Goal: Transaction & Acquisition: Book appointment/travel/reservation

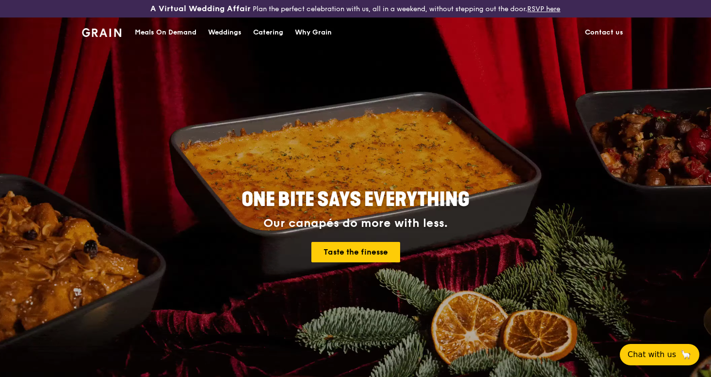
click at [308, 31] on div "Why Grain" at bounding box center [313, 32] width 37 height 29
click at [269, 32] on div "Catering" at bounding box center [268, 32] width 30 height 29
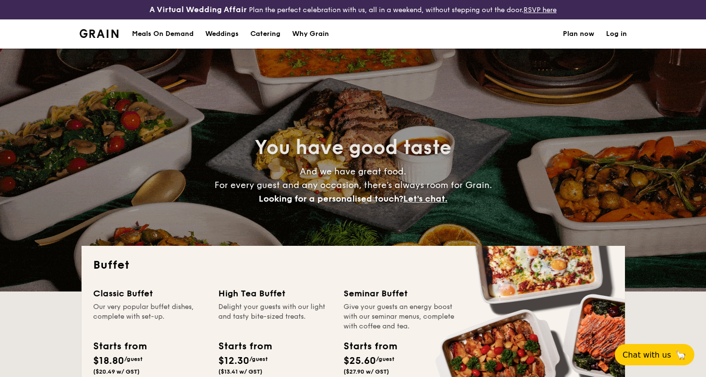
select select
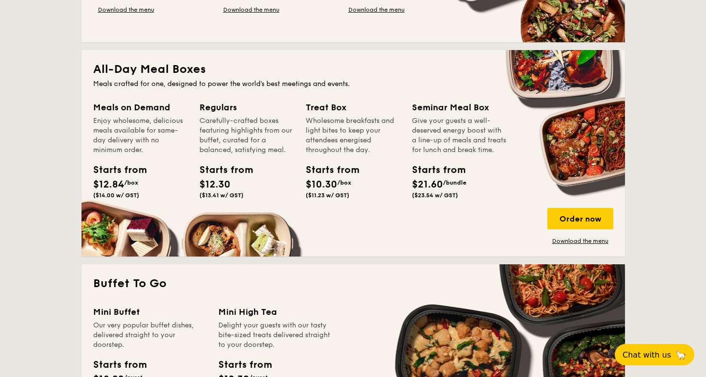
scroll to position [547, 0]
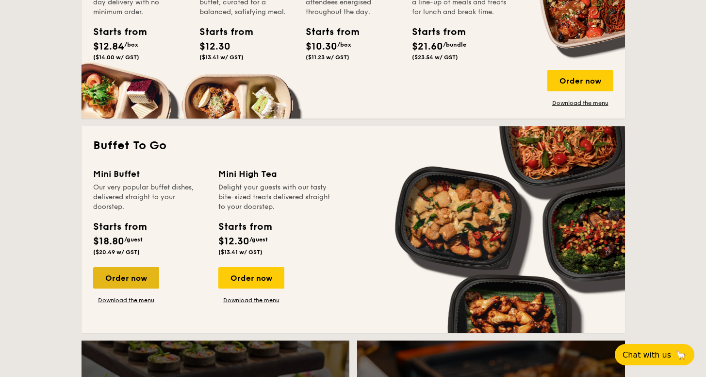
click at [112, 270] on div "Order now" at bounding box center [126, 277] width 66 height 21
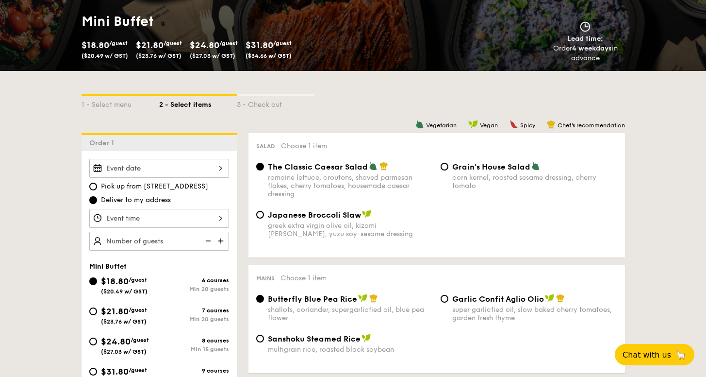
scroll to position [162, 0]
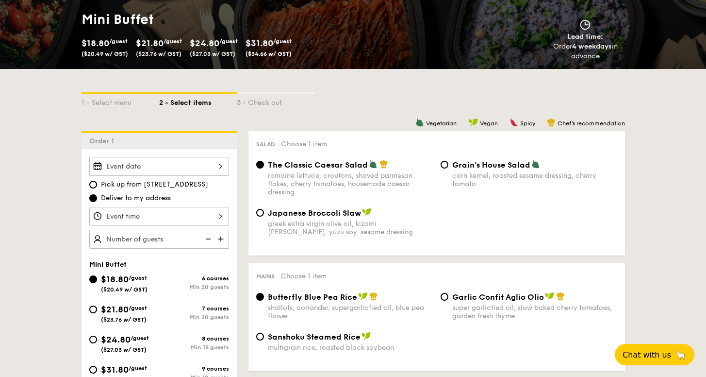
click at [158, 170] on div at bounding box center [159, 166] width 140 height 19
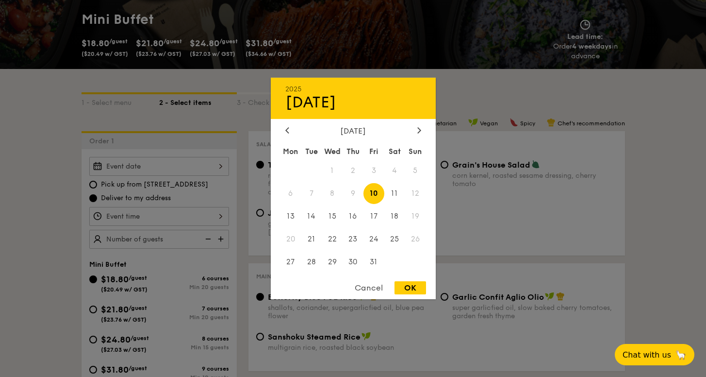
click at [375, 192] on span "10" at bounding box center [373, 193] width 21 height 21
click at [407, 288] on div "OK" at bounding box center [410, 287] width 32 height 13
type input "[DATE]"
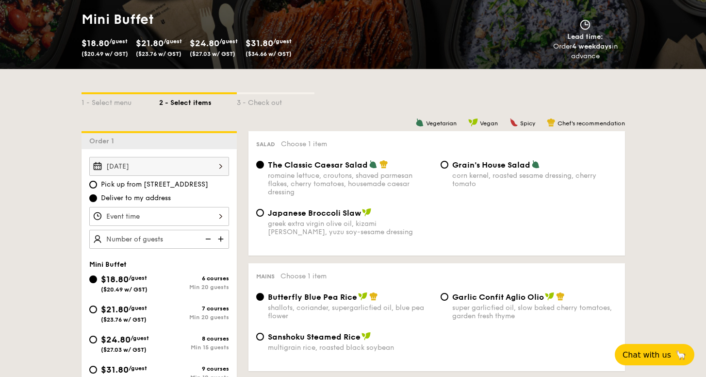
click at [169, 218] on div at bounding box center [353, 188] width 706 height 377
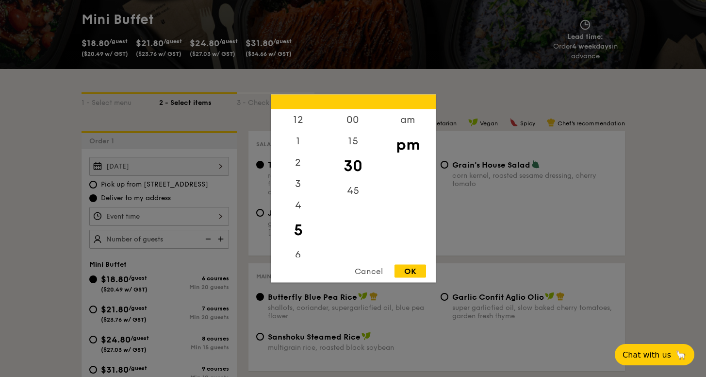
click at [168, 218] on div "12 1 2 3 4 5 6 7 8 9 10 11 00 15 30 45 am pm Cancel OK" at bounding box center [159, 216] width 140 height 19
click at [300, 120] on div "12" at bounding box center [298, 123] width 55 height 28
click at [351, 130] on div "00" at bounding box center [353, 123] width 55 height 28
click at [403, 147] on div "pm" at bounding box center [407, 145] width 55 height 28
click at [414, 272] on div "OK" at bounding box center [410, 270] width 32 height 13
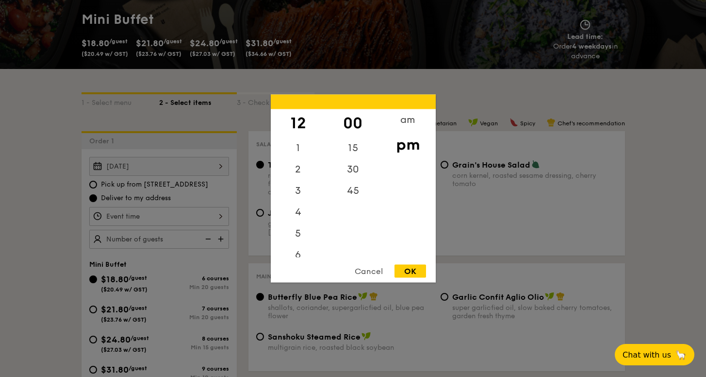
type input "12:00PM"
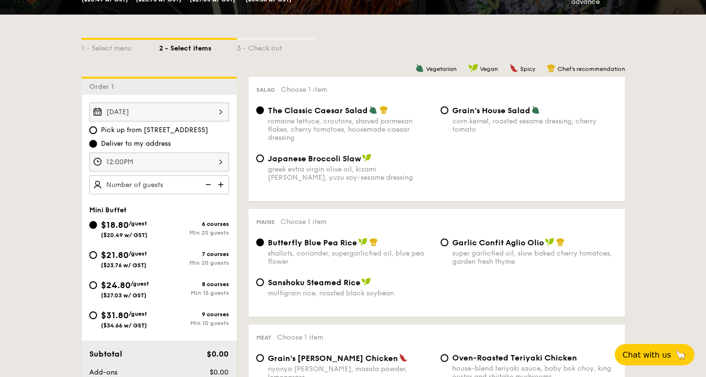
scroll to position [236, 0]
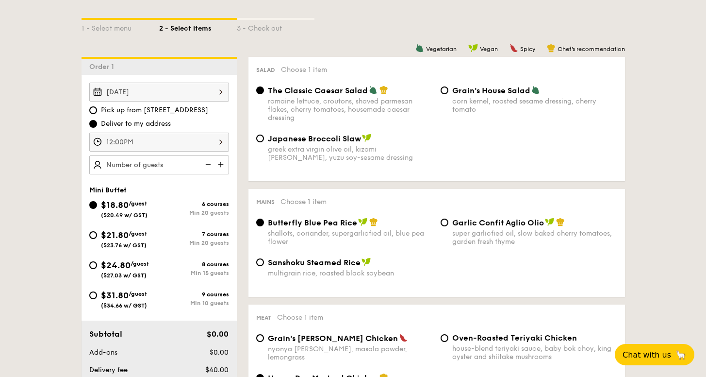
click at [307, 94] on span "The Classic Caesar Salad" at bounding box center [318, 90] width 100 height 9
click at [264, 94] on input "The Classic Caesar Salad romaine lettuce, croutons, shaved parmesan flakes, che…" at bounding box center [260, 90] width 8 height 8
click at [295, 227] on span "Butterfly Blue Pea Rice" at bounding box center [312, 222] width 89 height 9
click at [264, 226] on input "Butterfly Blue Pea Rice shallots, coriander, supergarlicfied oil, blue pea flow…" at bounding box center [260, 222] width 8 height 8
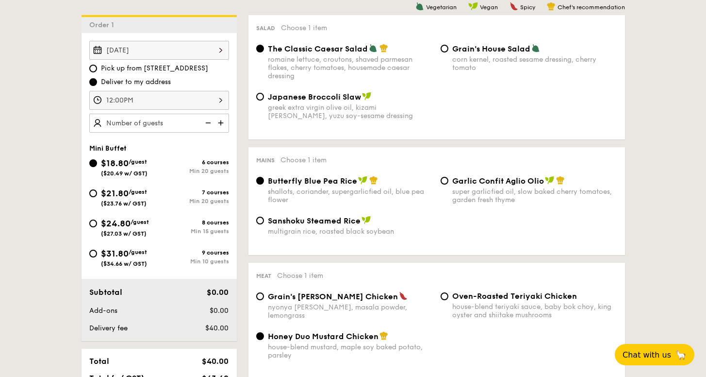
scroll to position [371, 0]
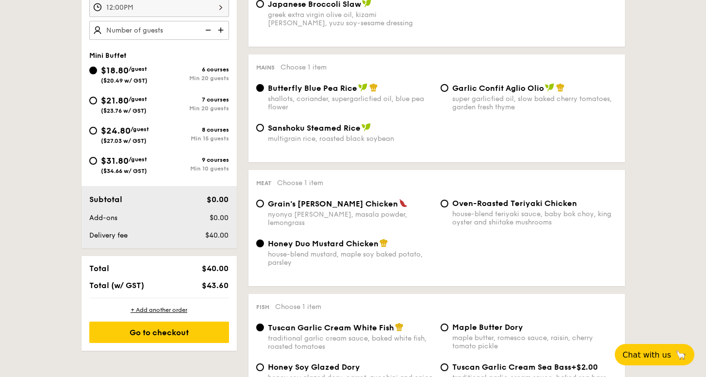
click at [286, 242] on span "Honey Duo Mustard Chicken" at bounding box center [323, 243] width 111 height 9
click at [264, 242] on input "Honey Duo Mustard Chicken house-blend mustard, maple soy baked potato, parsley" at bounding box center [260, 243] width 8 height 8
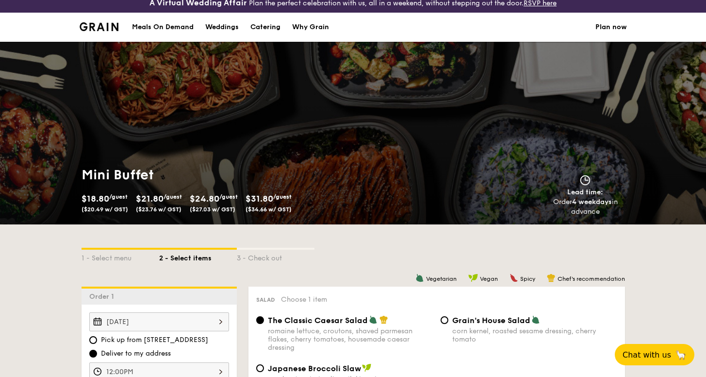
scroll to position [163, 0]
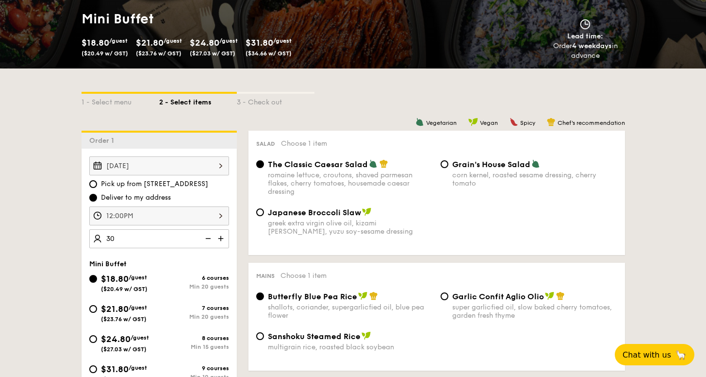
type input "30 guests"
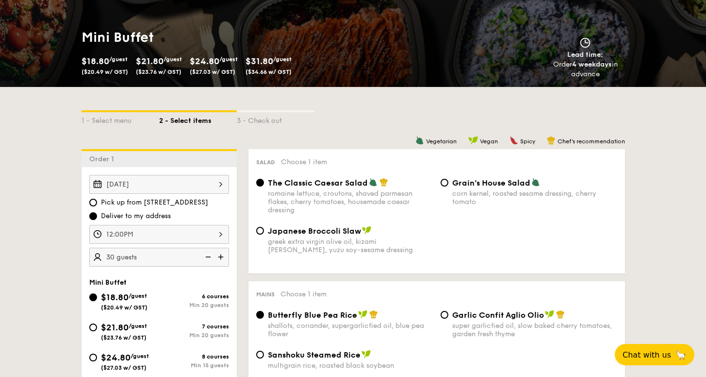
scroll to position [185, 0]
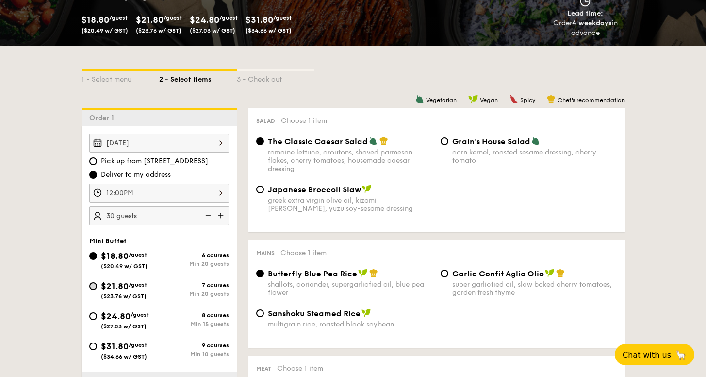
click at [91, 287] on input "$21.80 /guest ($23.76 w/ GST) 7 courses Min 20 guests" at bounding box center [93, 286] width 8 height 8
radio input "true"
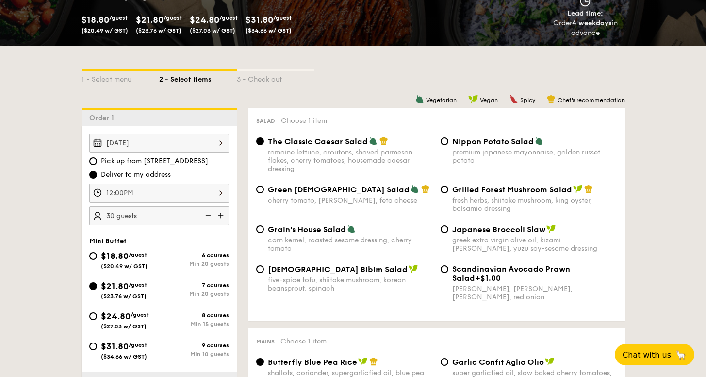
radio input "true"
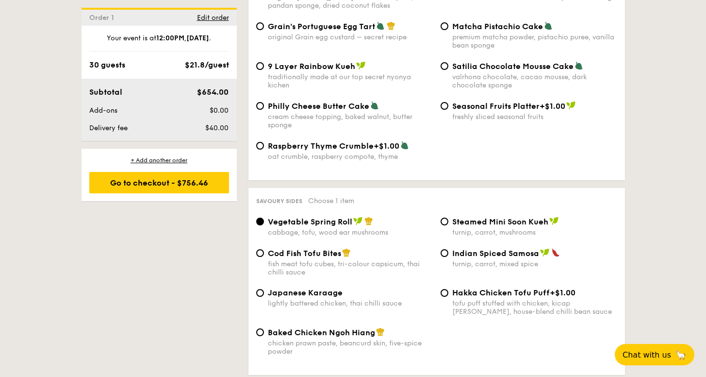
scroll to position [1540, 0]
click at [212, 119] on div "Subtotal $654.00 Add-ons $0.00 Delivery fee $40.00" at bounding box center [159, 110] width 155 height 62
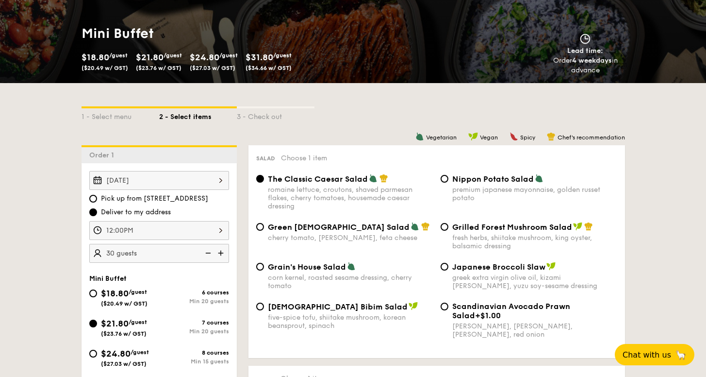
scroll to position [148, 0]
